Goal: Task Accomplishment & Management: Complete application form

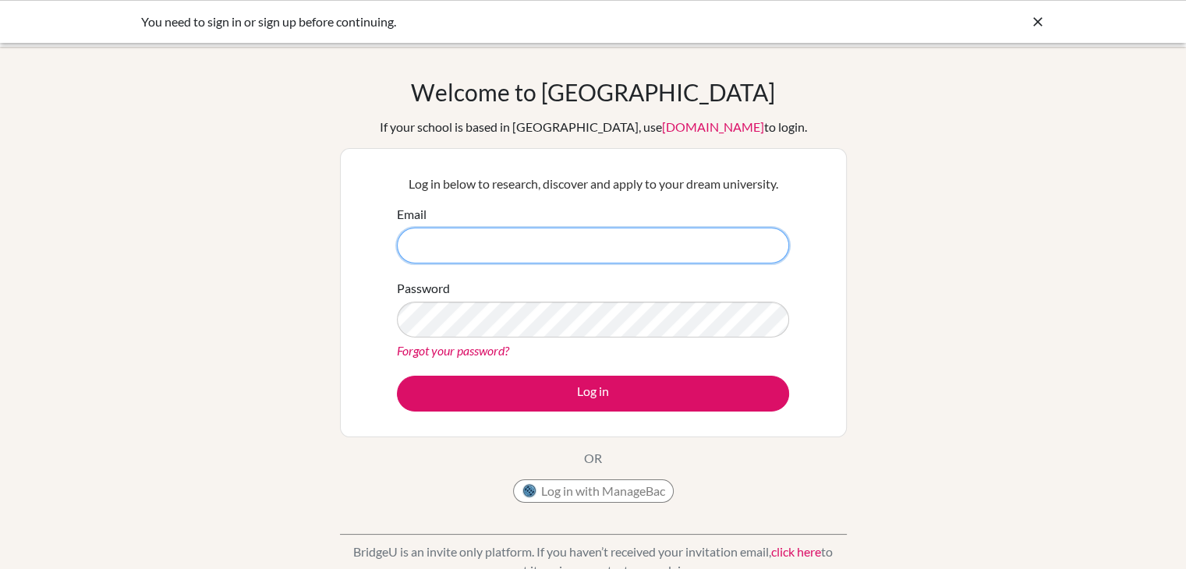
click at [532, 253] on input "Email" at bounding box center [593, 246] width 392 height 36
type input "[EMAIL_ADDRESS][DOMAIN_NAME]"
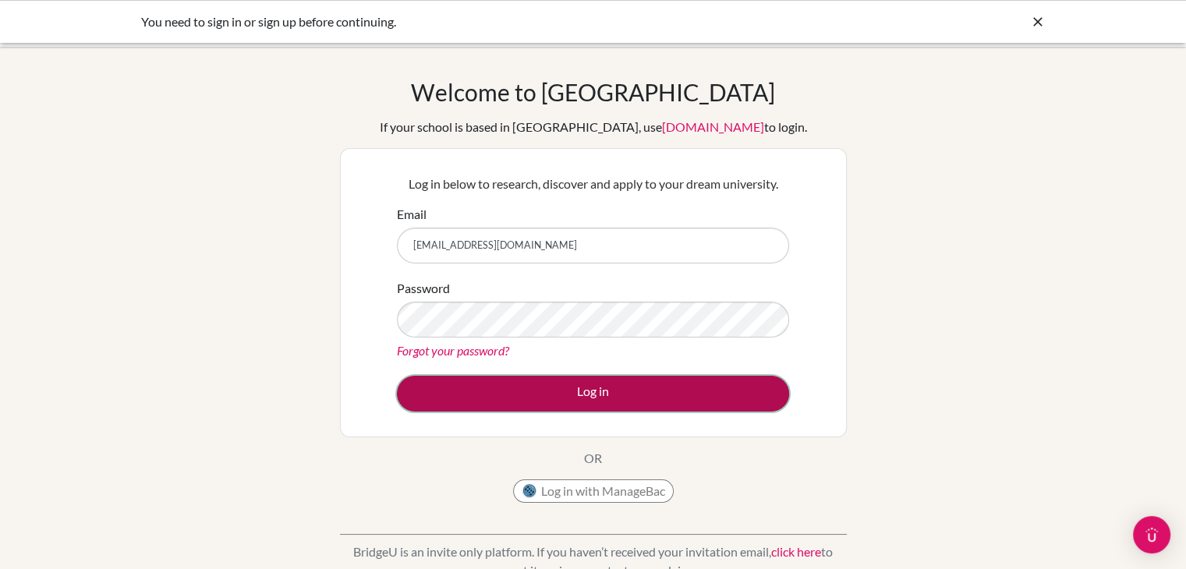
click at [582, 400] on button "Log in" at bounding box center [593, 394] width 392 height 36
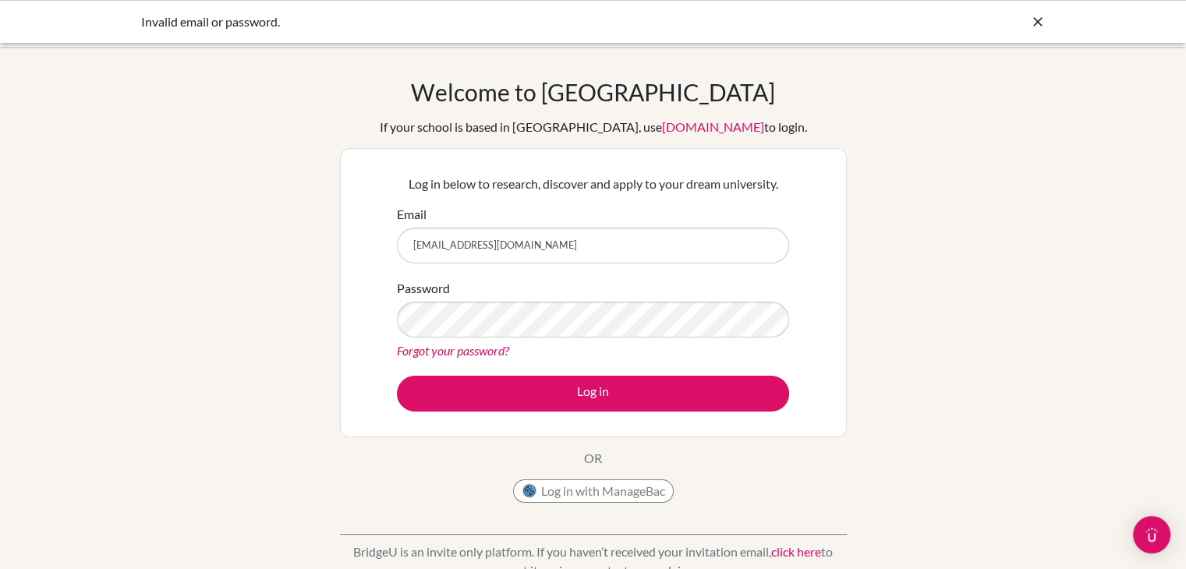
click at [564, 337] on div "Password Forgot your password?" at bounding box center [593, 319] width 392 height 81
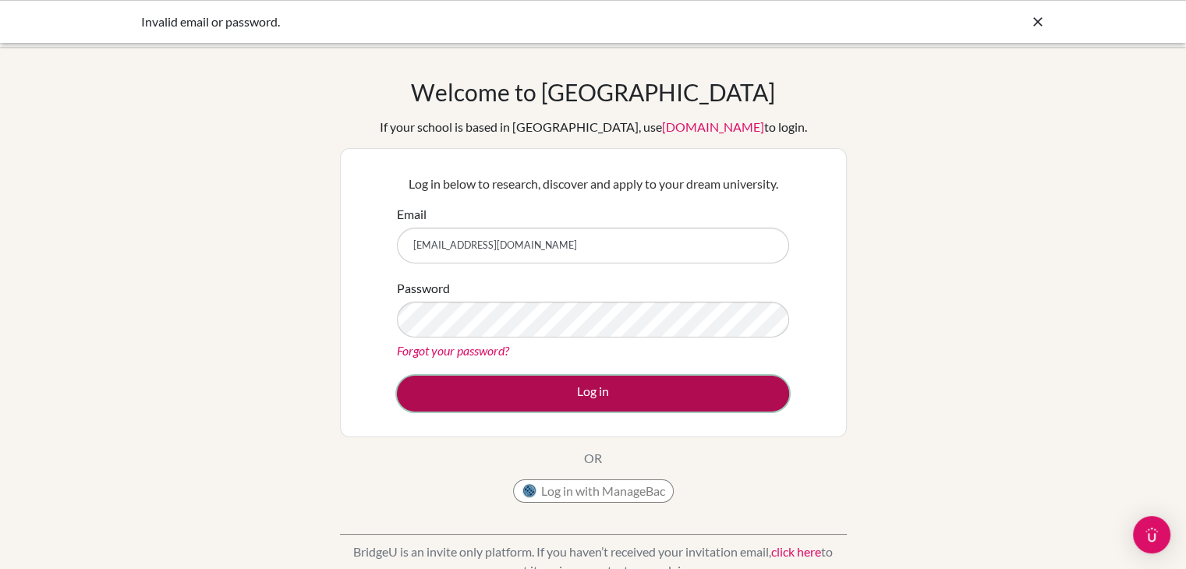
click at [597, 393] on button "Log in" at bounding box center [593, 394] width 392 height 36
